Goal: Transaction & Acquisition: Purchase product/service

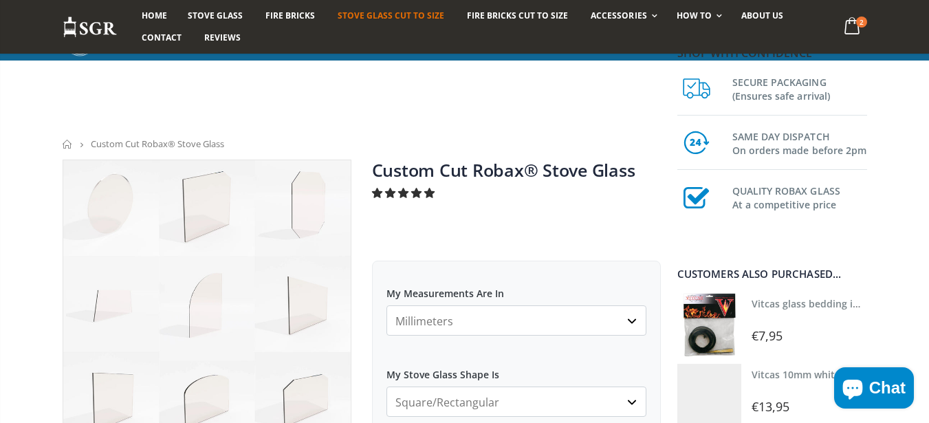
scroll to position [578, 0]
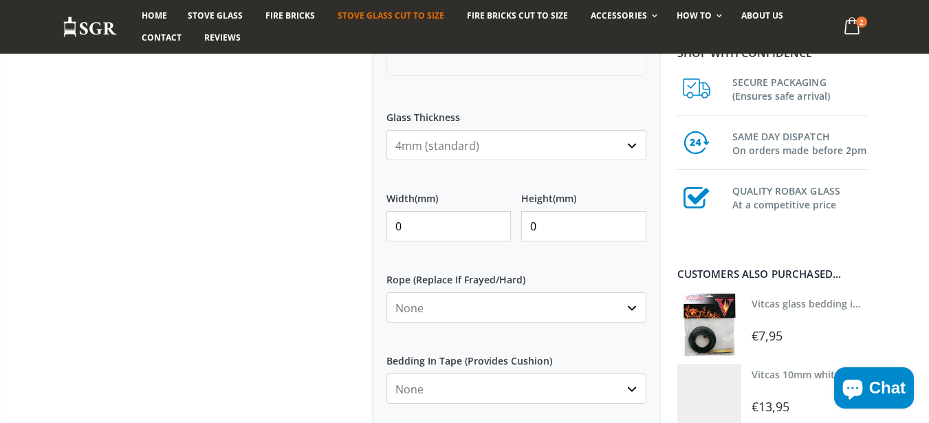
click at [420, 226] on input "0" at bounding box center [448, 226] width 125 height 30
click at [414, 228] on input "0" at bounding box center [448, 226] width 125 height 30
type input "230"
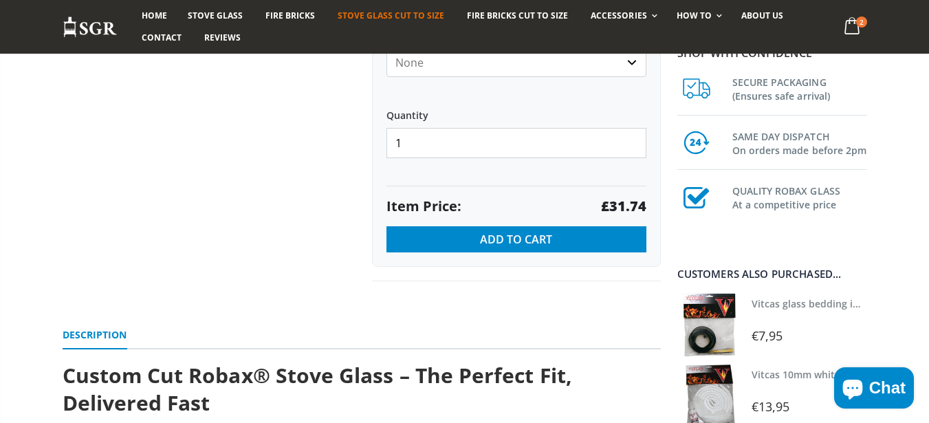
scroll to position [908, 0]
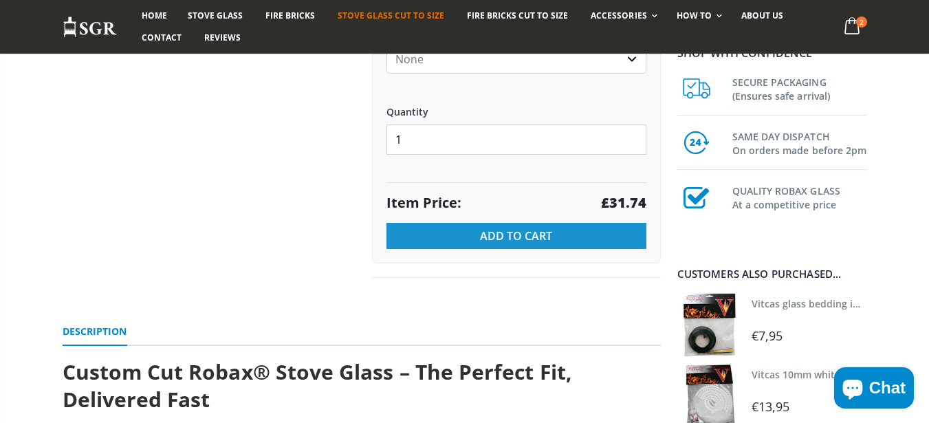
type input "230"
click at [541, 236] on span "Add to Cart" at bounding box center [516, 235] width 72 height 15
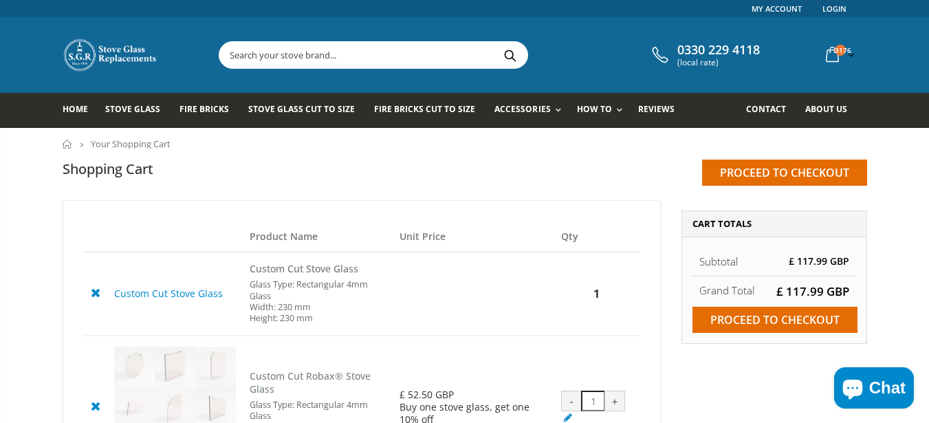
scroll to position [83, 0]
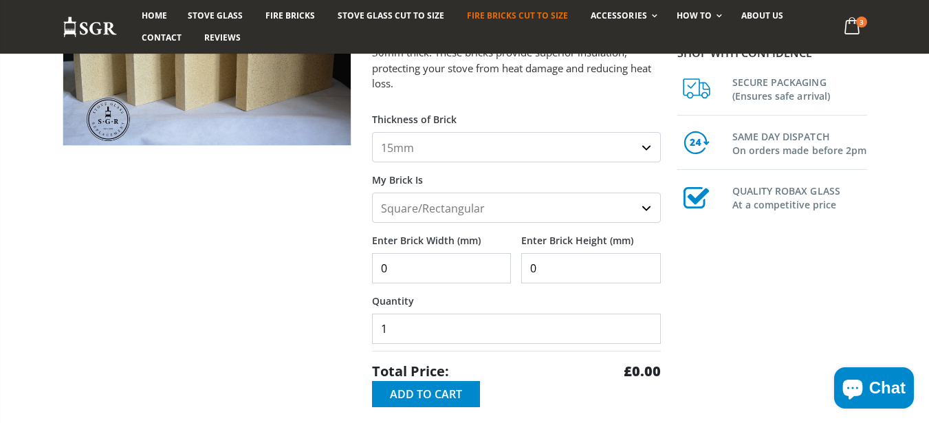
scroll to position [248, 0]
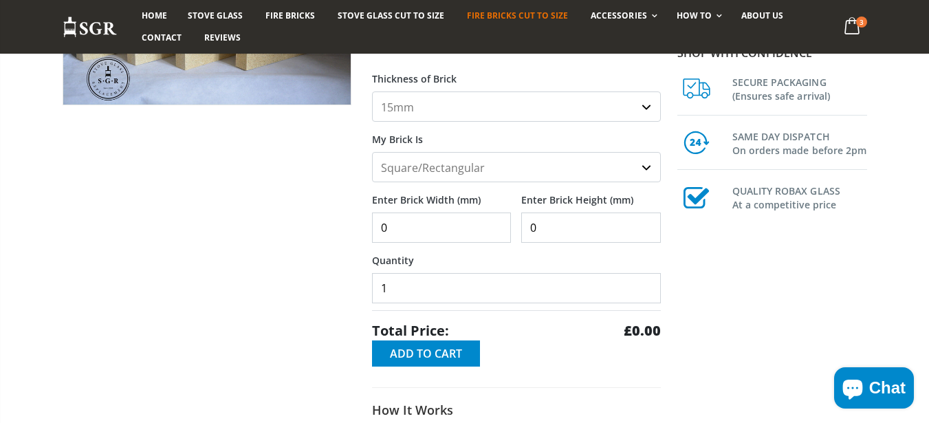
click at [446, 234] on input "0" at bounding box center [442, 227] width 140 height 30
type input "250"
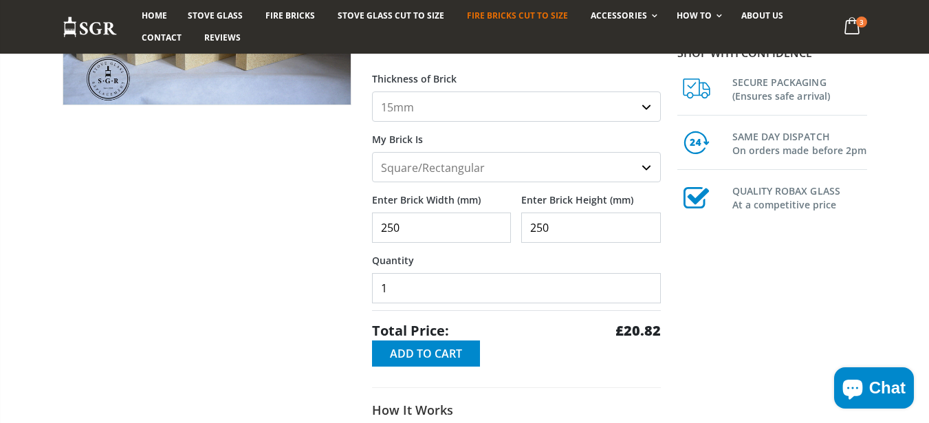
click at [449, 336] on div "Total Price: £20.82" at bounding box center [516, 325] width 289 height 30
click at [449, 346] on span "Add to Cart" at bounding box center [426, 353] width 72 height 15
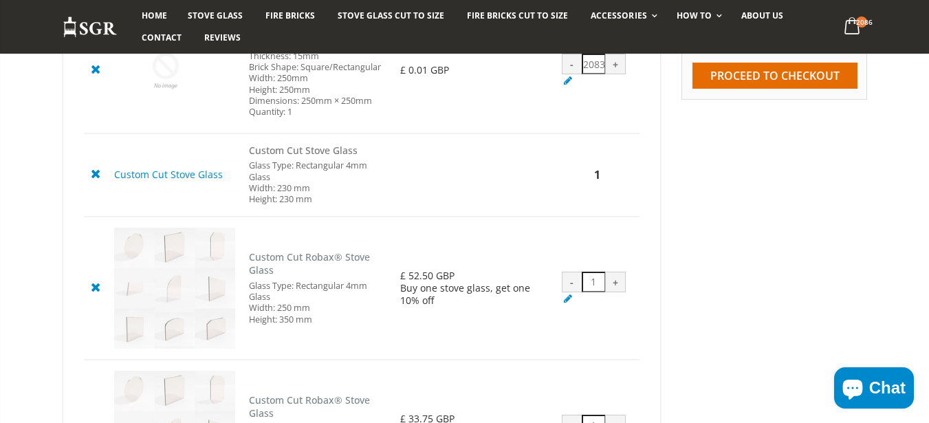
scroll to position [165, 0]
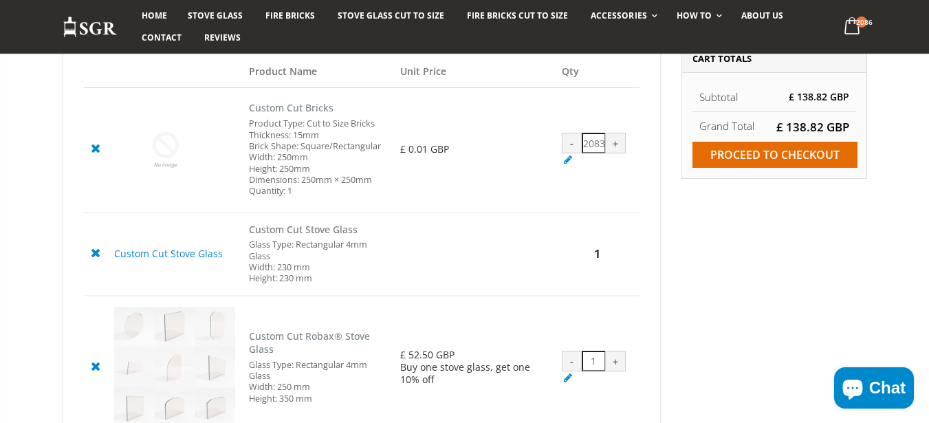
click at [90, 149] on icon at bounding box center [95, 148] width 17 height 17
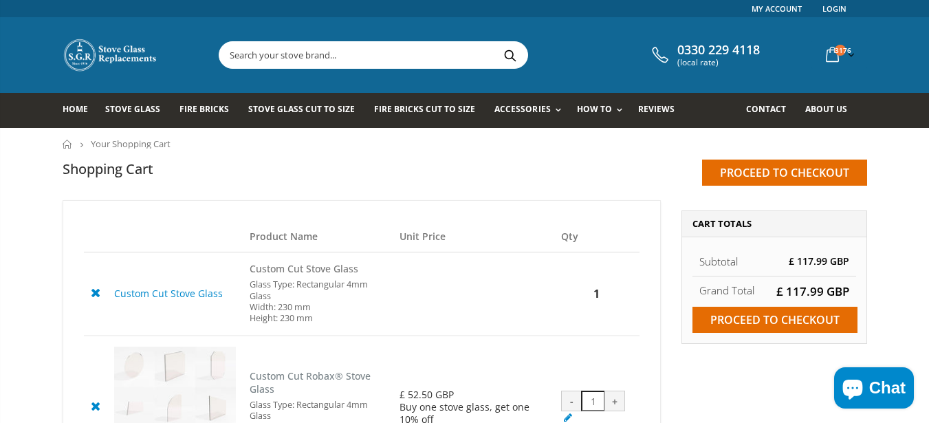
scroll to position [83, 0]
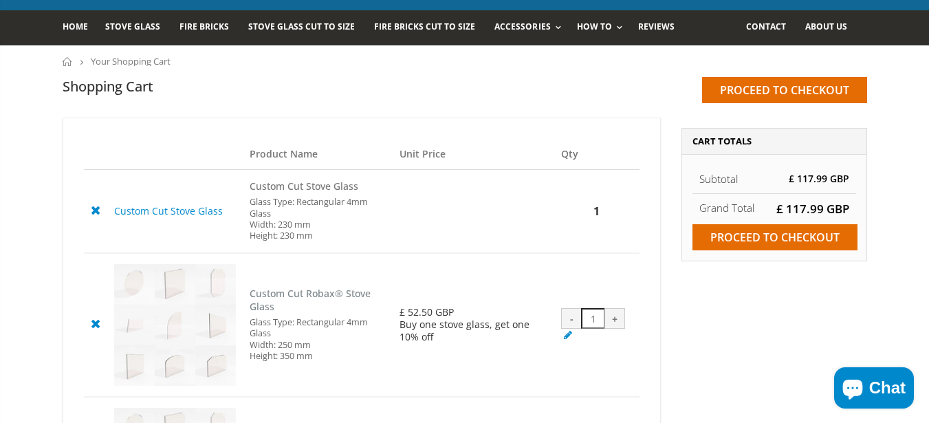
click at [87, 214] on icon at bounding box center [95, 209] width 17 height 17
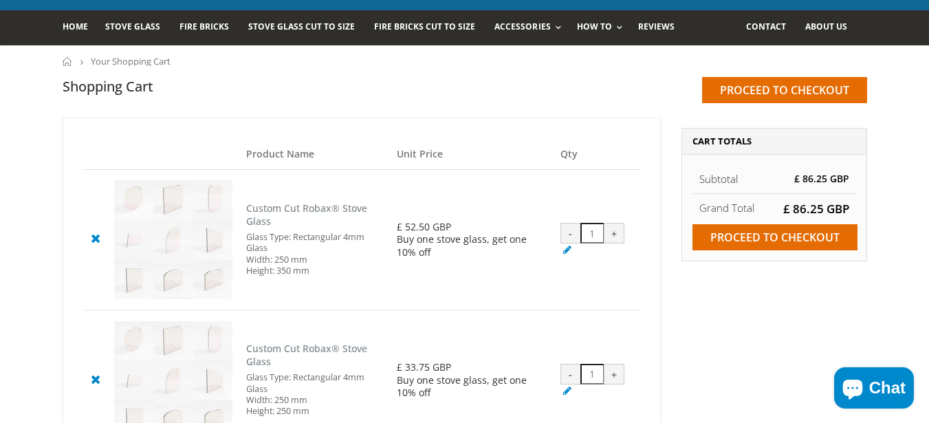
click at [92, 239] on icon at bounding box center [95, 238] width 17 height 17
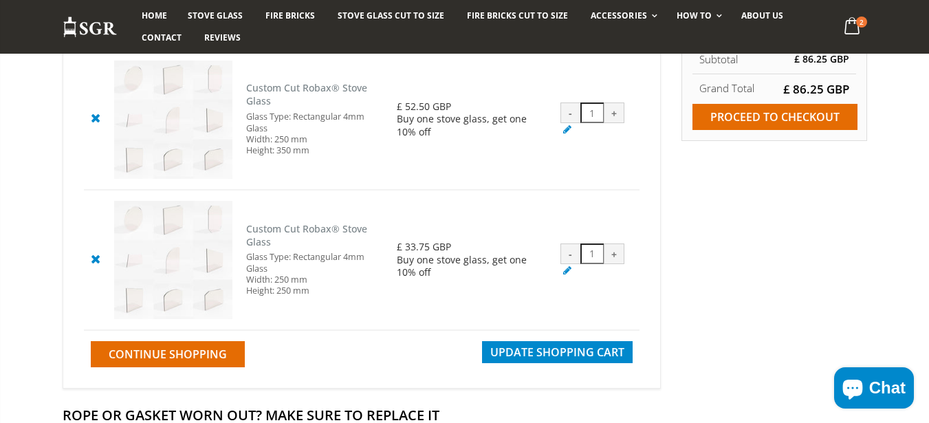
scroll to position [248, 0]
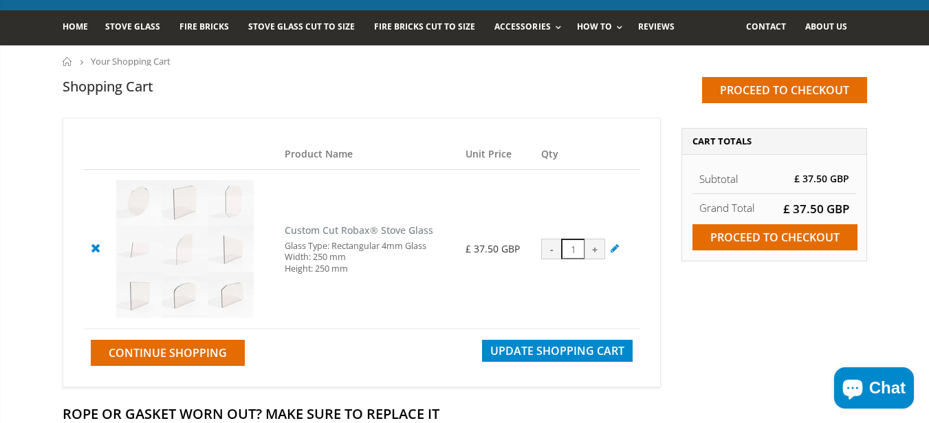
scroll to position [83, 0]
click at [105, 241] on link at bounding box center [95, 247] width 23 height 23
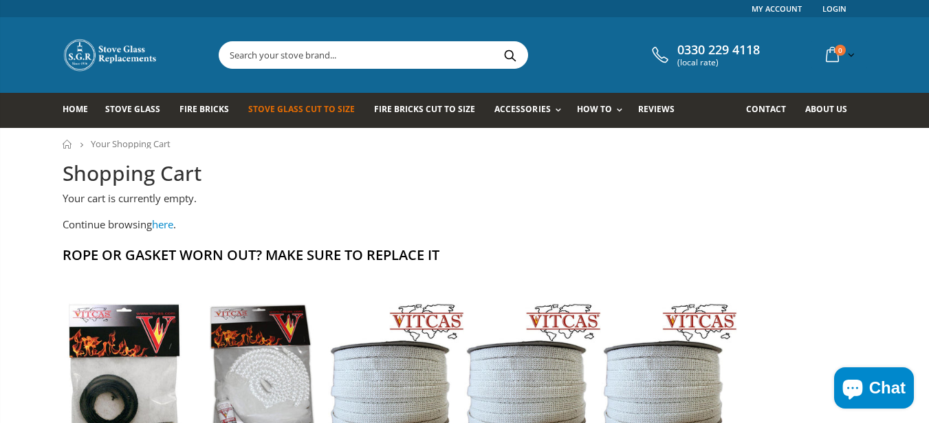
click at [288, 103] on span "Stove Glass Cut To Size" at bounding box center [301, 109] width 107 height 12
click at [402, 104] on span "Fire Bricks Cut To Size" at bounding box center [424, 109] width 101 height 12
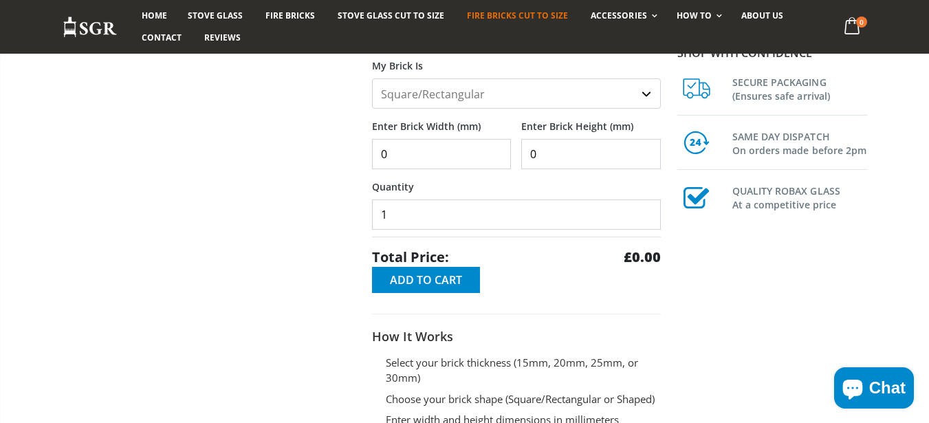
scroll to position [330, 0]
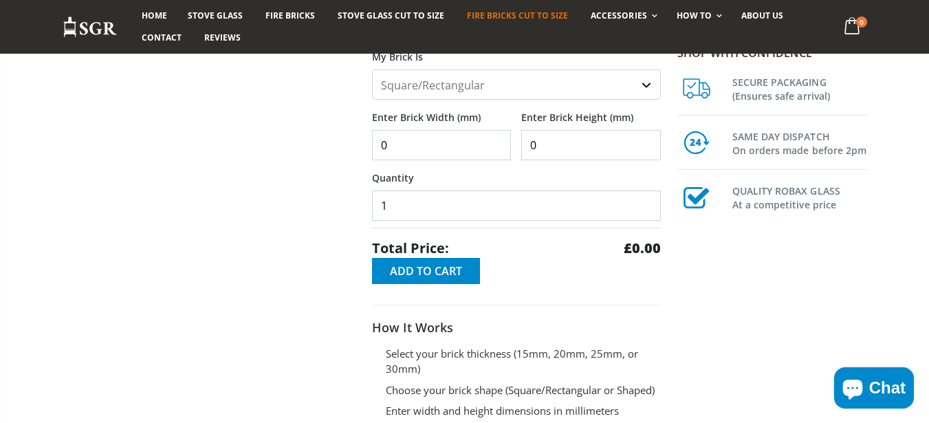
click at [430, 154] on input "0" at bounding box center [442, 145] width 140 height 30
type input "240"
click at [425, 269] on span "Add to Cart" at bounding box center [426, 270] width 72 height 15
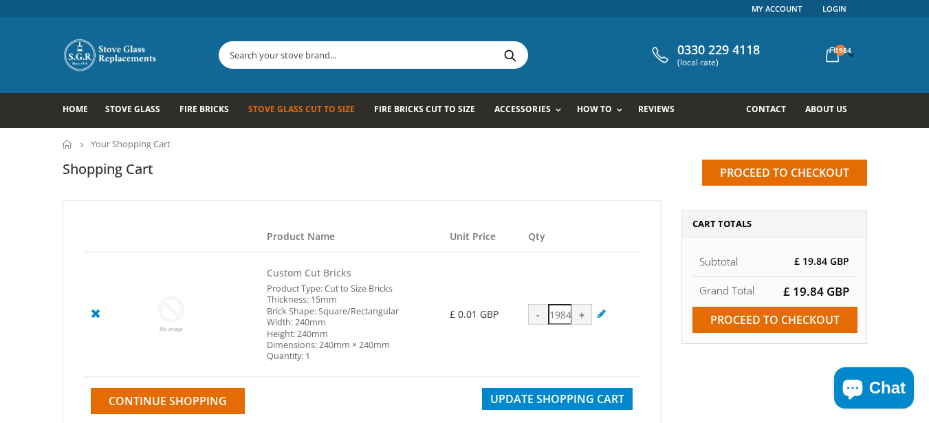
click at [325, 111] on span "Stove Glass Cut To Size" at bounding box center [301, 109] width 107 height 12
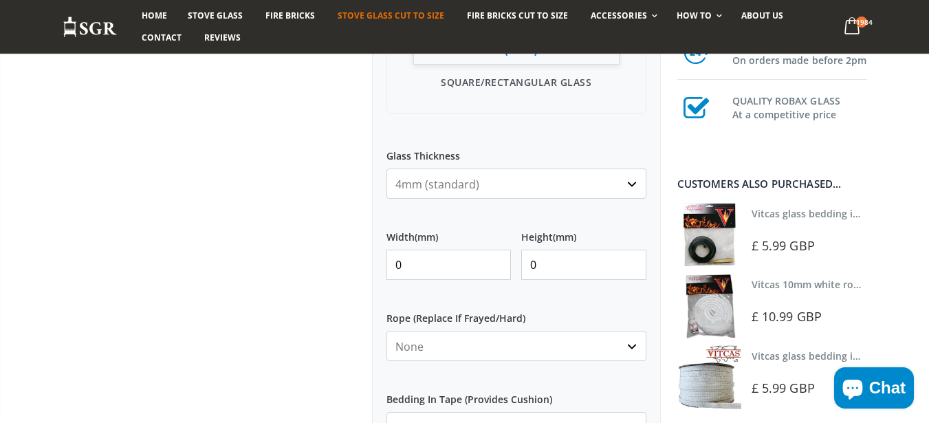
scroll to position [660, 0]
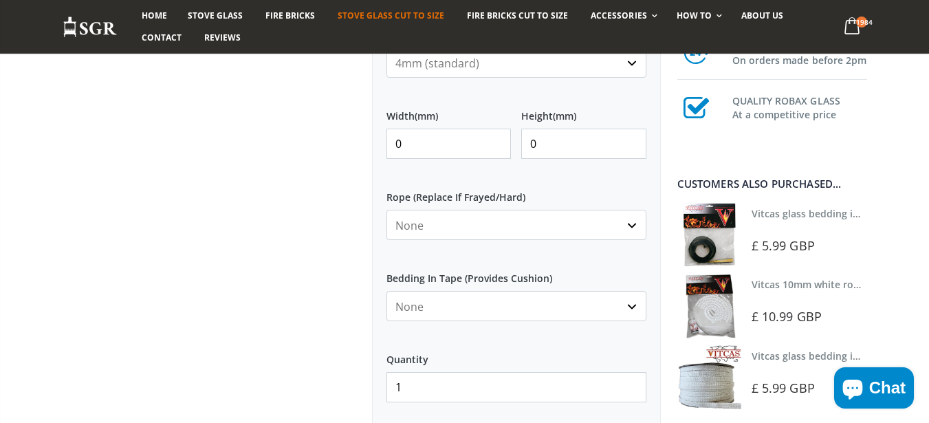
click at [404, 151] on input "0" at bounding box center [448, 144] width 125 height 30
type input "250"
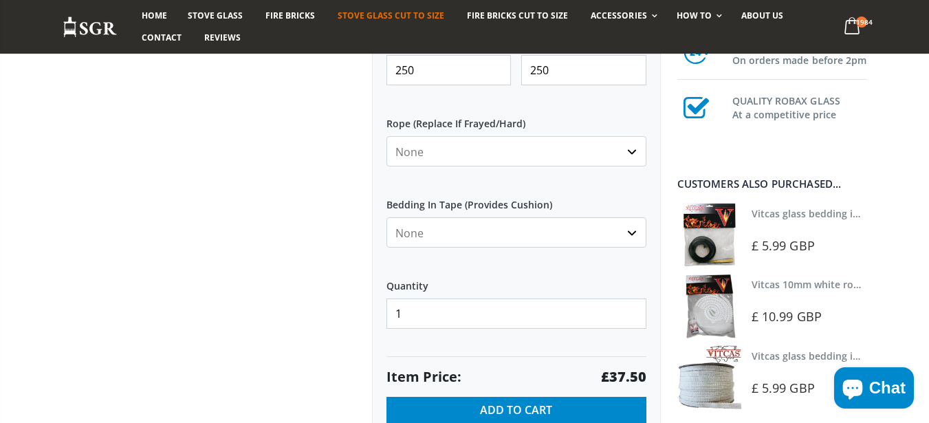
scroll to position [990, 0]
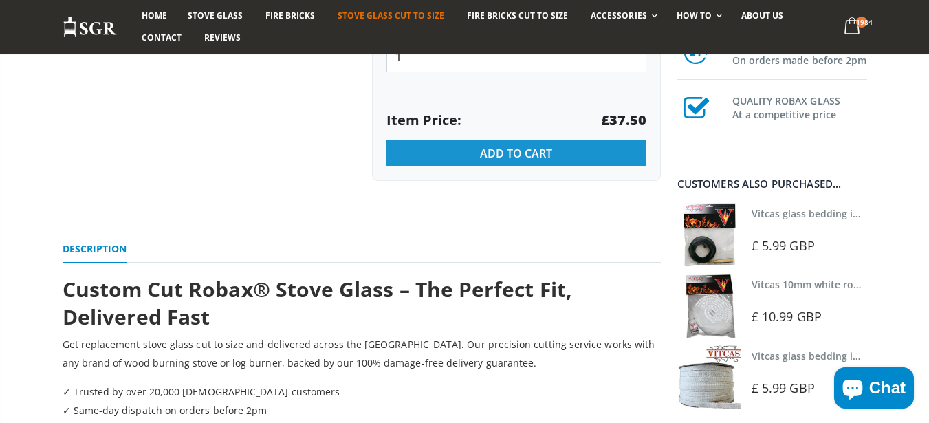
type input "250"
click at [503, 155] on span "Add to Cart" at bounding box center [516, 153] width 72 height 15
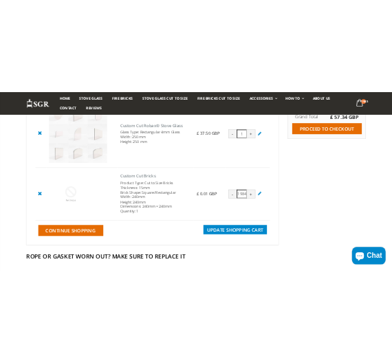
scroll to position [248, 0]
